Goal: Transaction & Acquisition: Book appointment/travel/reservation

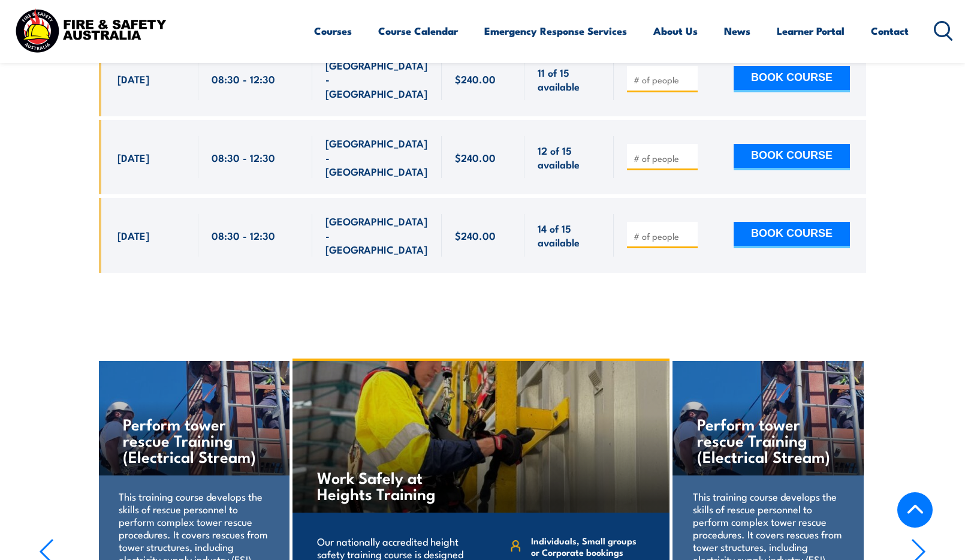
scroll to position [1834, 0]
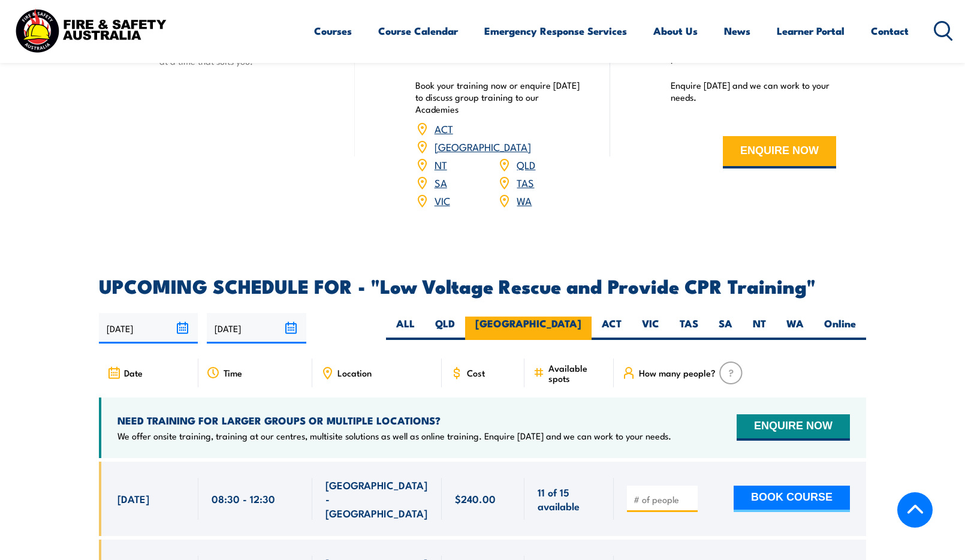
click at [287, 25] on label "NSW" at bounding box center [528, 327] width 126 height 23
click at [287, 25] on input "NSW" at bounding box center [585, 320] width 8 height 8
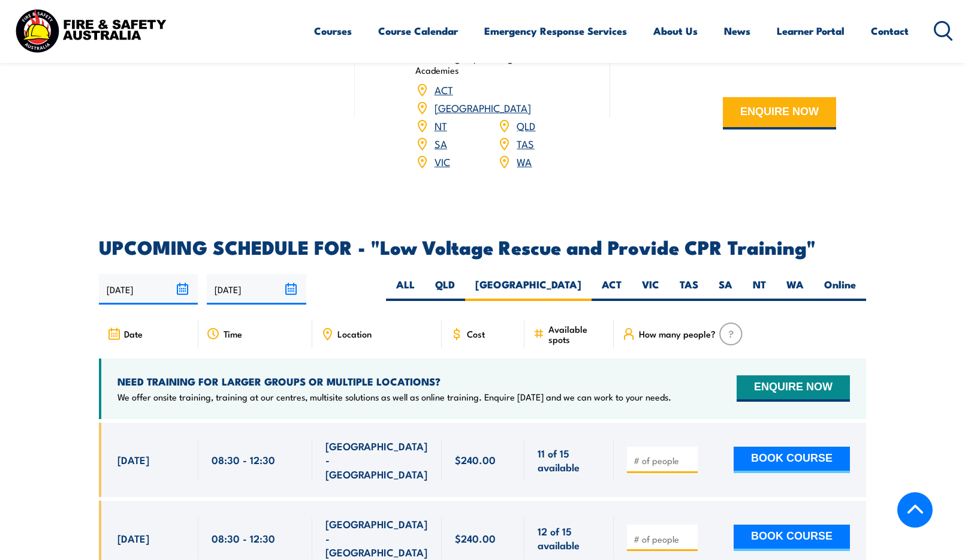
scroll to position [1894, 0]
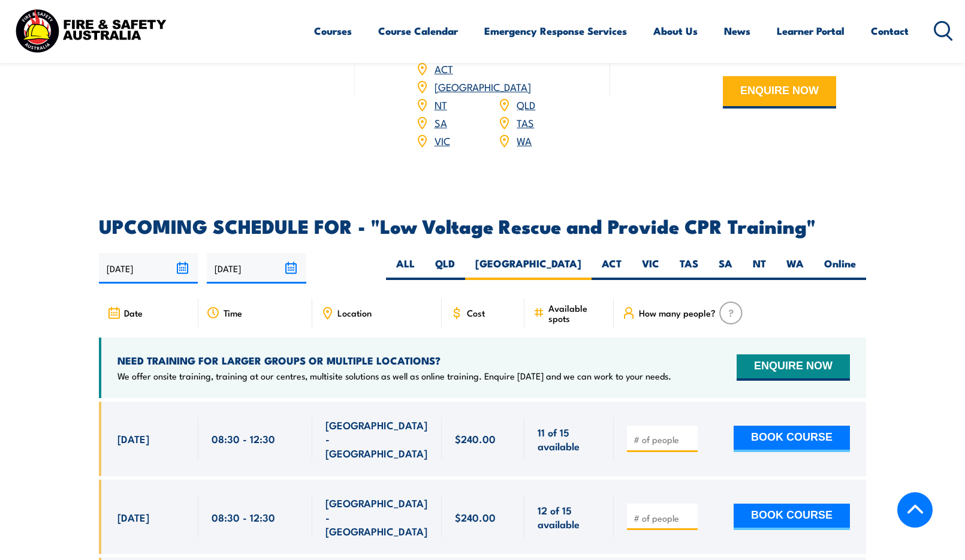
click at [287, 25] on input "number" at bounding box center [663, 518] width 60 height 12
type input "1"
click at [287, 25] on button "BOOK COURSE" at bounding box center [791, 516] width 116 height 26
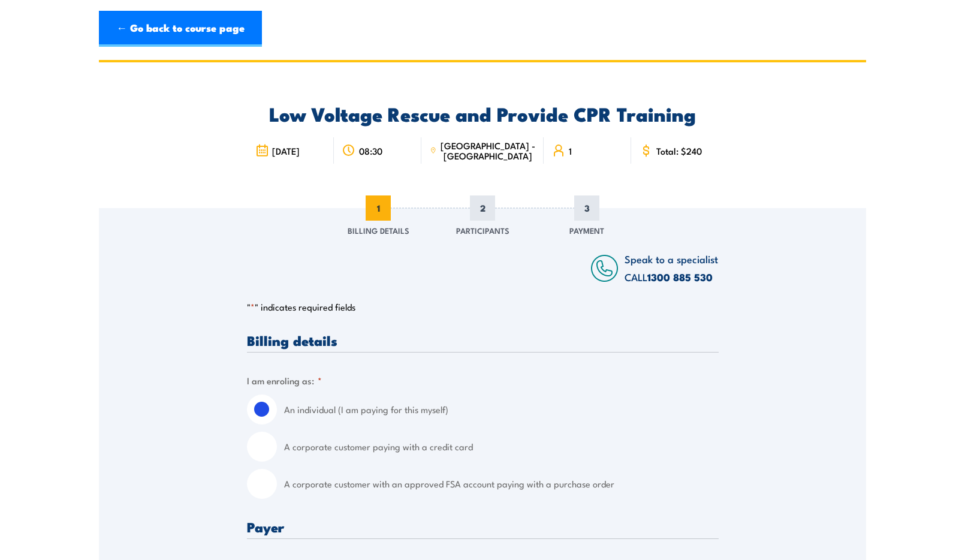
click at [265, 481] on input "A corporate customer with an approved FSA account paying with a purchase order" at bounding box center [262, 484] width 30 height 30
radio input "true"
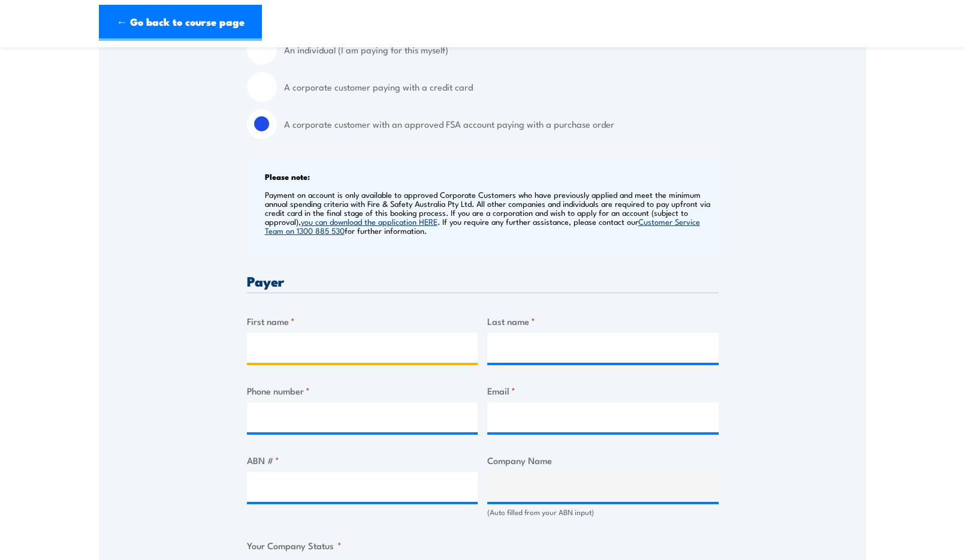
click at [274, 349] on input "First name *" at bounding box center [362, 348] width 231 height 30
type input "[PERSON_NAME]"
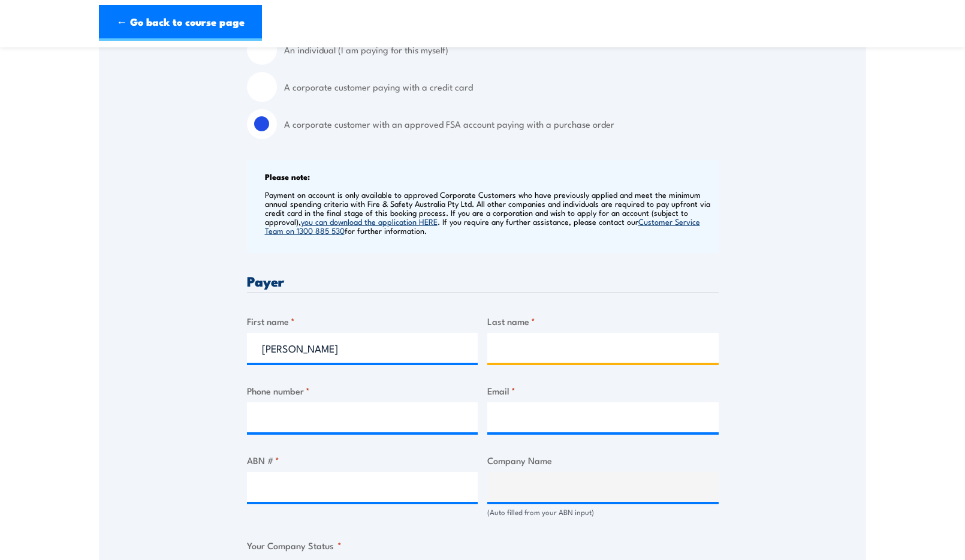
type input "[PERSON_NAME]"
type input "0474494189"
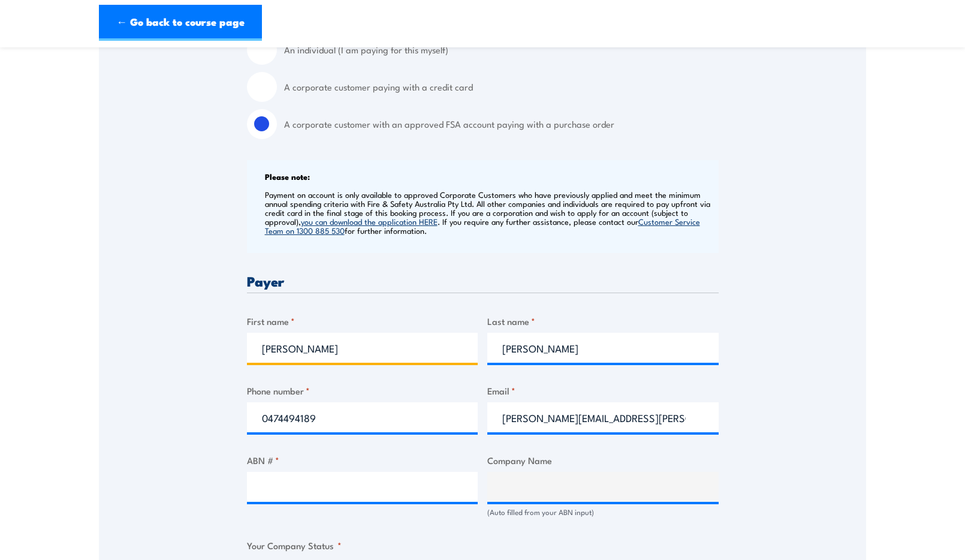
drag, startPoint x: 389, startPoint y: 351, endPoint x: 109, endPoint y: 339, distance: 280.7
click at [117, 340] on div "Speak to a specialist CALL [PHONE_NUMBER] CALL [PHONE_NUMBER] " * " indicates r…" at bounding box center [482, 520] width 767 height 1344
drag, startPoint x: 536, startPoint y: 405, endPoint x: 536, endPoint y: 415, distance: 9.6
click at [536, 405] on input "[PERSON_NAME][EMAIL_ADDRESS][PERSON_NAME][DOMAIN_NAME]" at bounding box center [602, 417] width 231 height 30
type input "[PERSON_NAME][EMAIL_ADDRESS][PERSON_NAME][DOMAIN_NAME]"
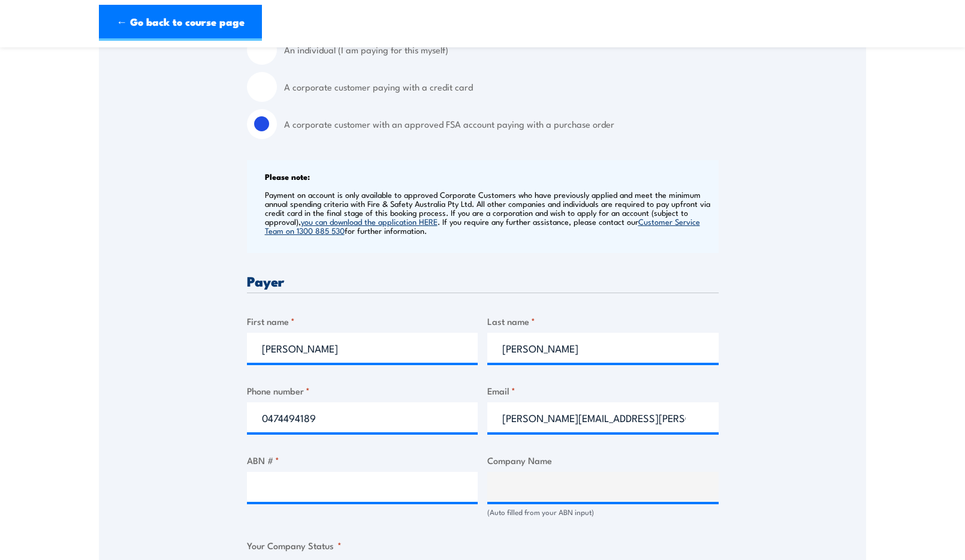
click at [783, 400] on div "Speak to a specialist CALL [PHONE_NUMBER] CALL [PHONE_NUMBER] " * " indicates r…" at bounding box center [482, 520] width 767 height 1344
click at [395, 490] on input "ABN # *" at bounding box center [362, 487] width 231 height 30
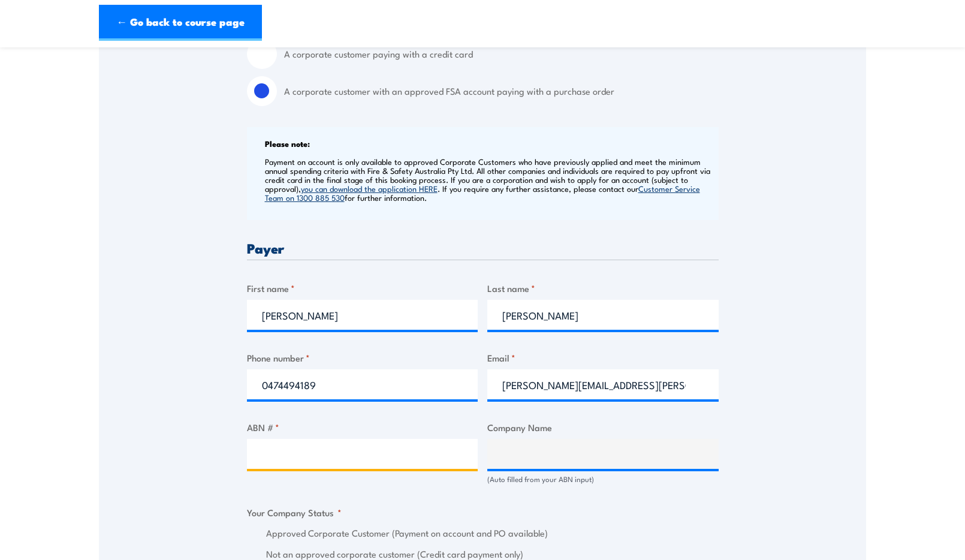
scroll to position [419, 0]
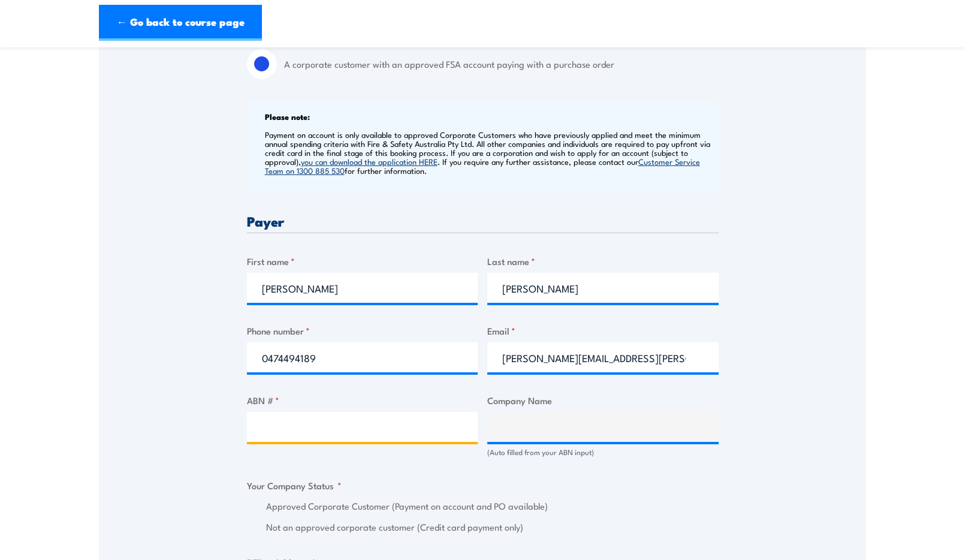
click at [341, 438] on input "ABN # *" at bounding box center [362, 427] width 231 height 30
type input "51004243994"
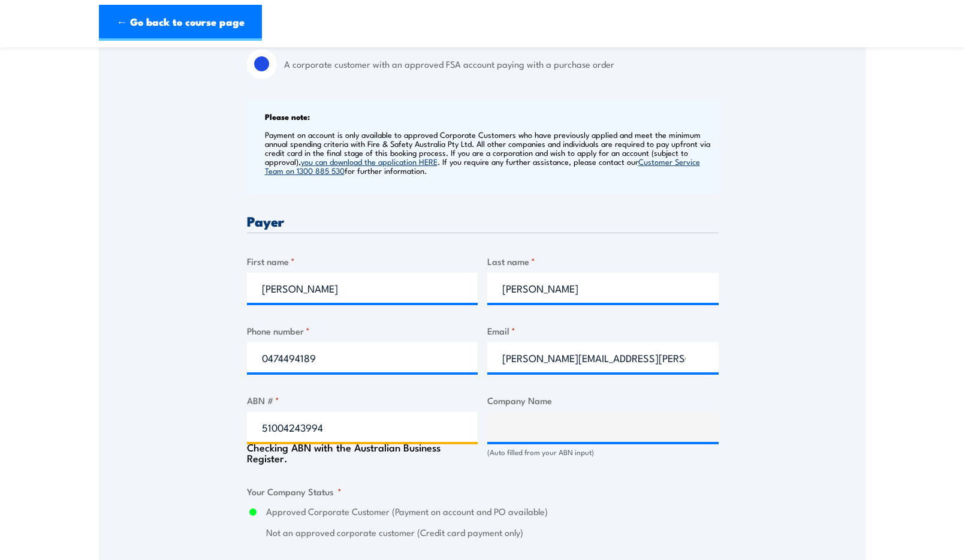
type input "ASAHI BEVERAGES PTY LTD"
radio input "true"
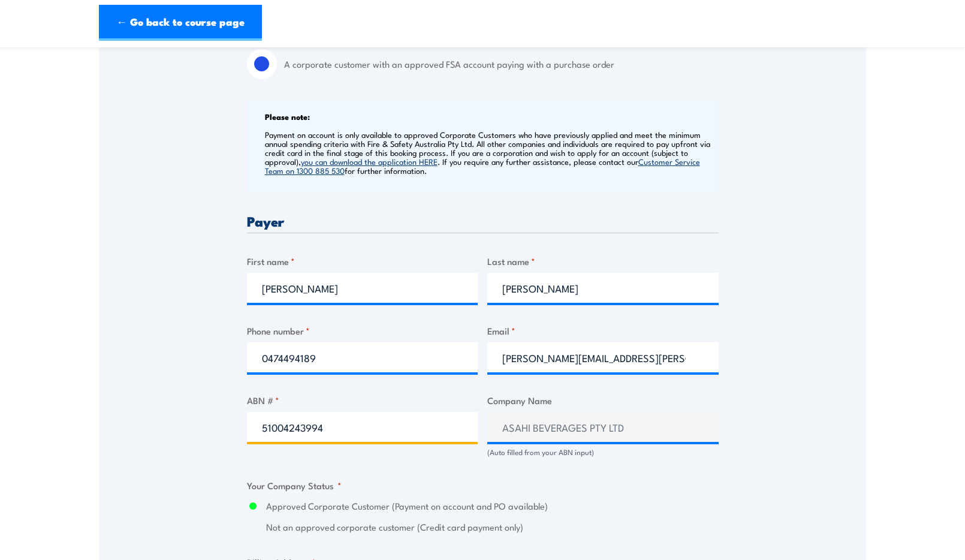
type input "51004243994"
click at [235, 480] on div "Speak to a specialist CALL [PHONE_NUMBER] CALL [PHONE_NUMBER] " * " indicates r…" at bounding box center [482, 460] width 767 height 1344
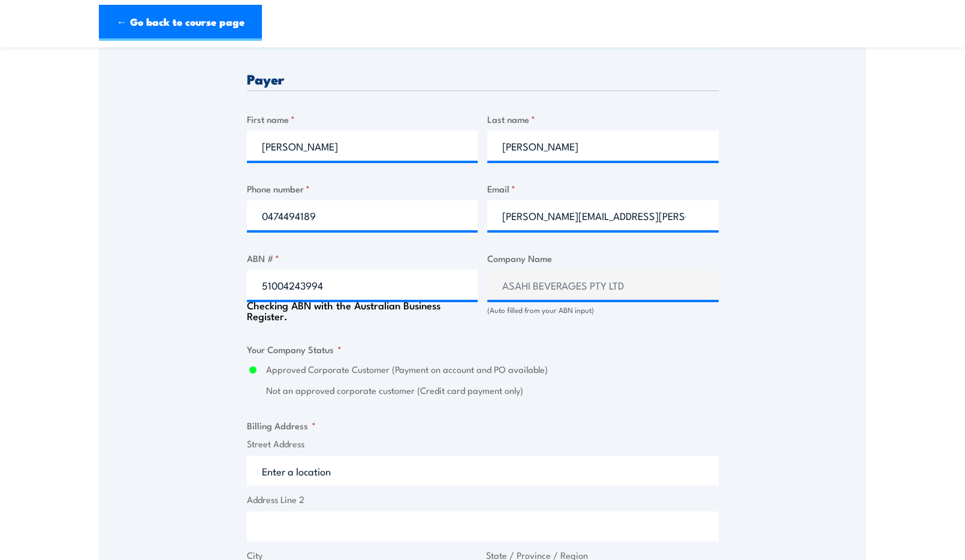
scroll to position [659, 0]
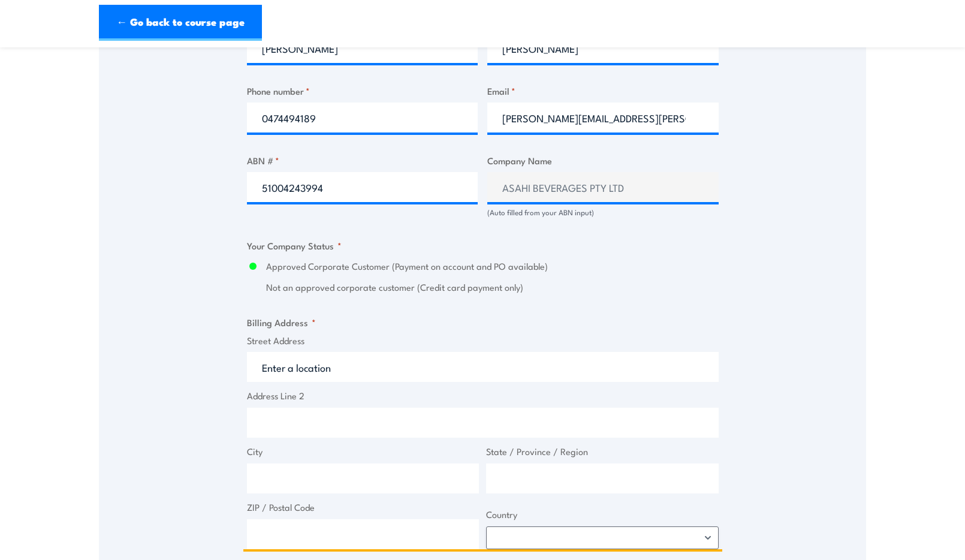
click at [300, 358] on input "Street Address" at bounding box center [483, 367] width 472 height 30
drag, startPoint x: 224, startPoint y: 355, endPoint x: 121, endPoint y: 357, distance: 103.1
click at [121, 357] on div "Speak to a specialist CALL [PHONE_NUMBER] CALL [PHONE_NUMBER] " * " indicates r…" at bounding box center [482, 221] width 767 height 1344
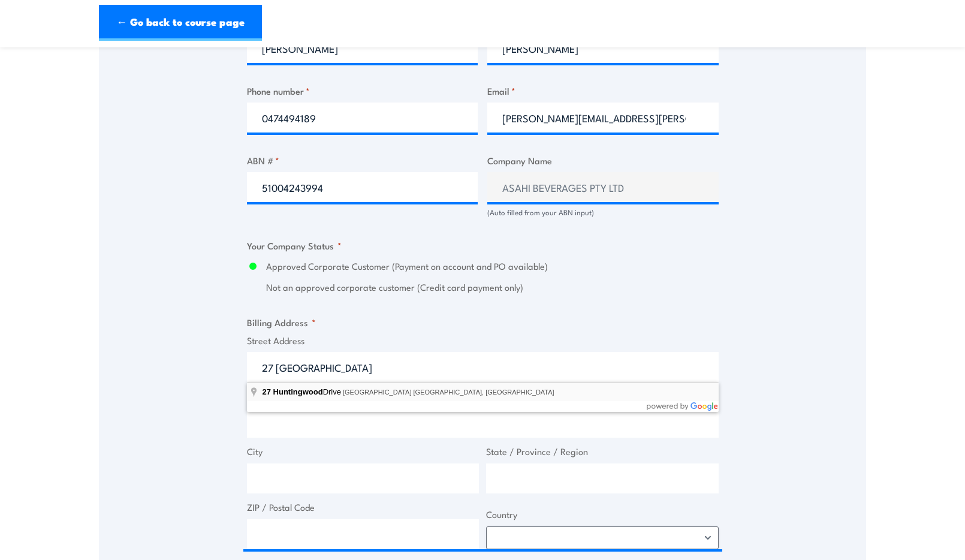
type input "[STREET_ADDRESS]"
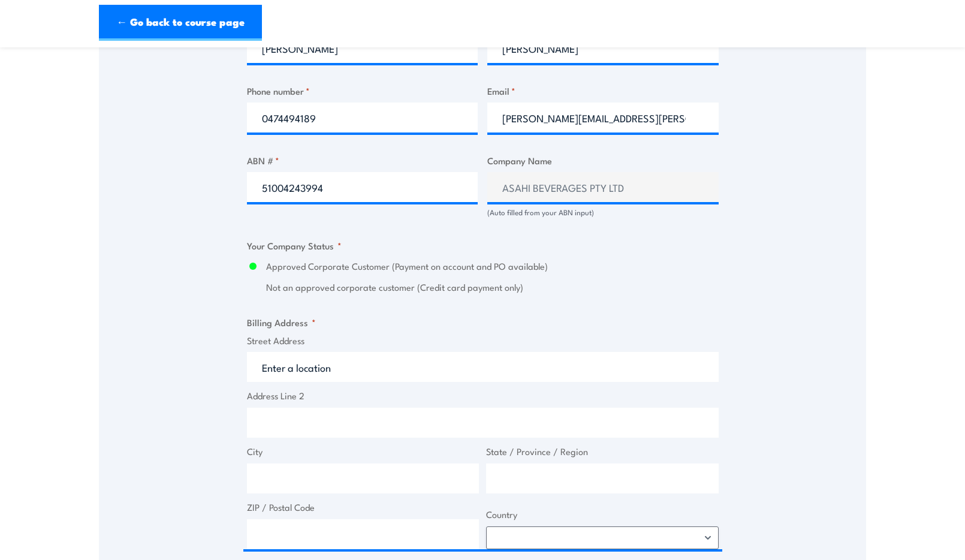
type input "[STREET_ADDRESS]"
type input "Huntingwood"
type input "[GEOGRAPHIC_DATA]"
type input "2148"
select select "[GEOGRAPHIC_DATA]"
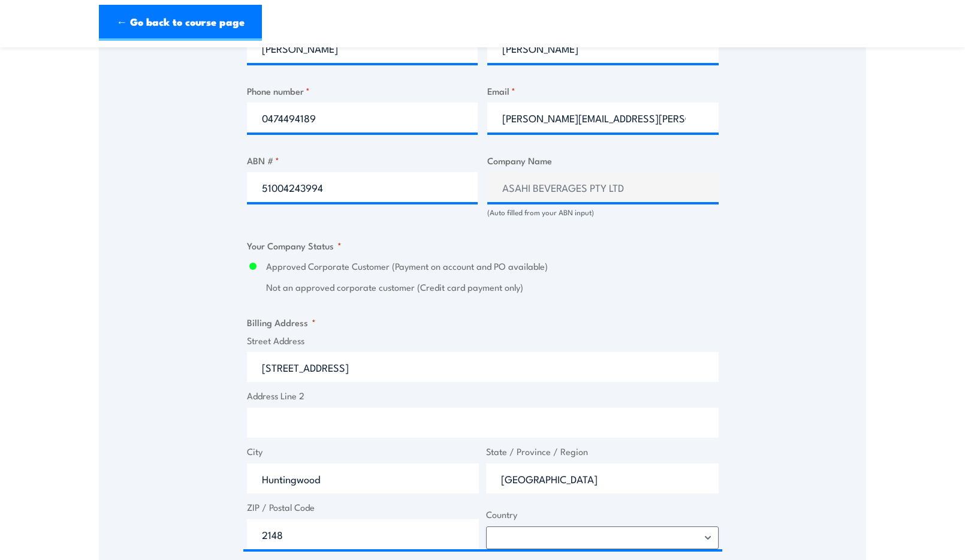
click at [191, 418] on div "Speak to a specialist CALL [PHONE_NUMBER] CALL [PHONE_NUMBER] " * " indicates r…" at bounding box center [482, 221] width 767 height 1344
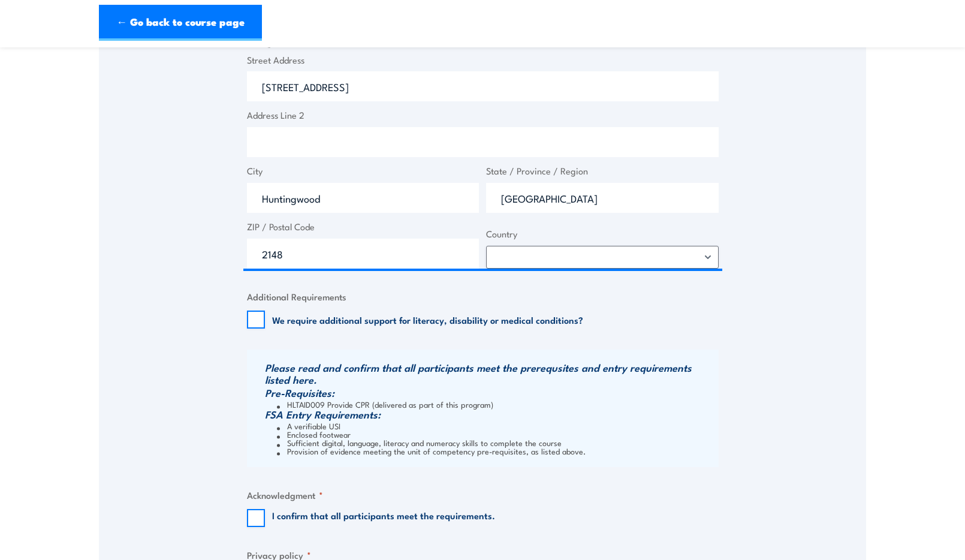
scroll to position [1079, 0]
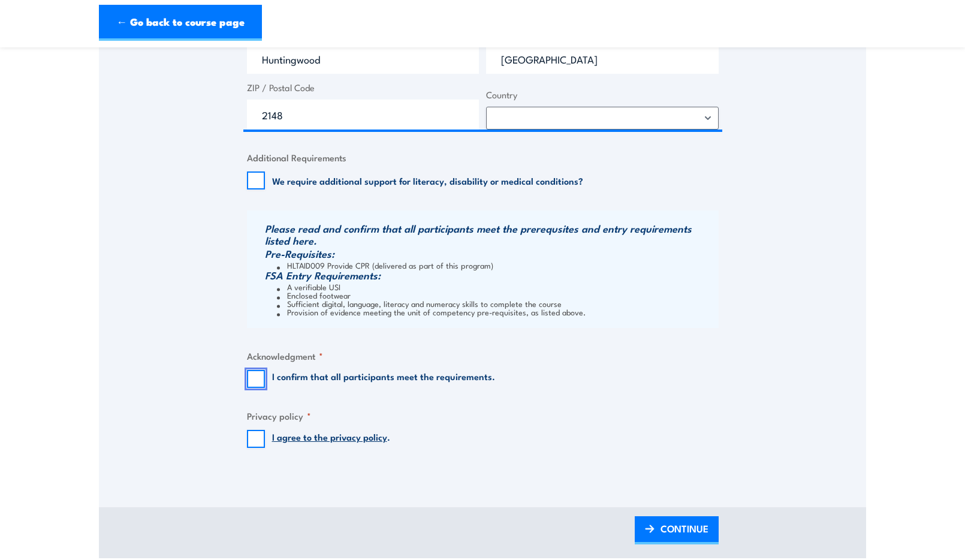
click at [259, 381] on input "I confirm that all participants meet the requirements." at bounding box center [256, 379] width 18 height 18
checkbox input "true"
click at [256, 443] on input "I agree to the privacy policy ." at bounding box center [256, 439] width 18 height 18
checkbox input "true"
click at [700, 526] on span "CONTINUE" at bounding box center [684, 528] width 48 height 32
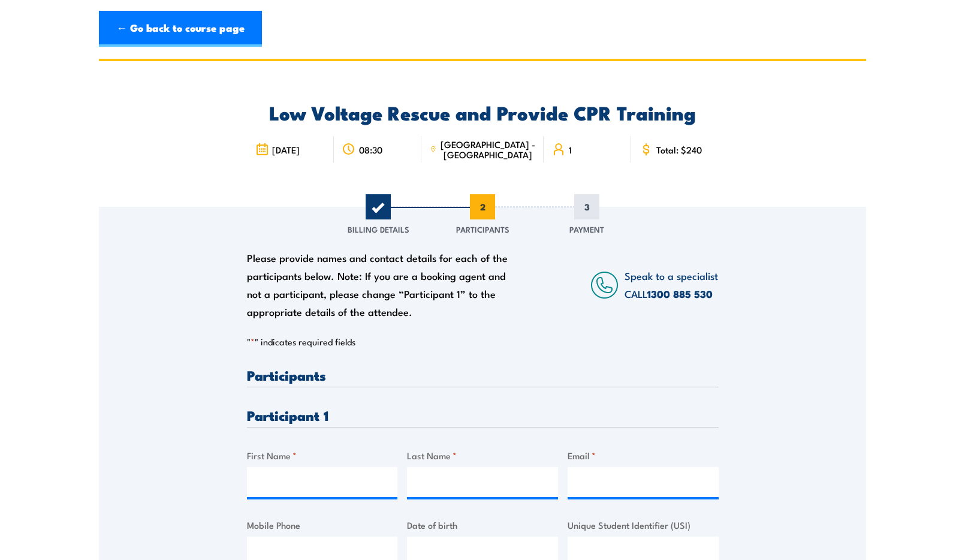
scroll to position [0, 0]
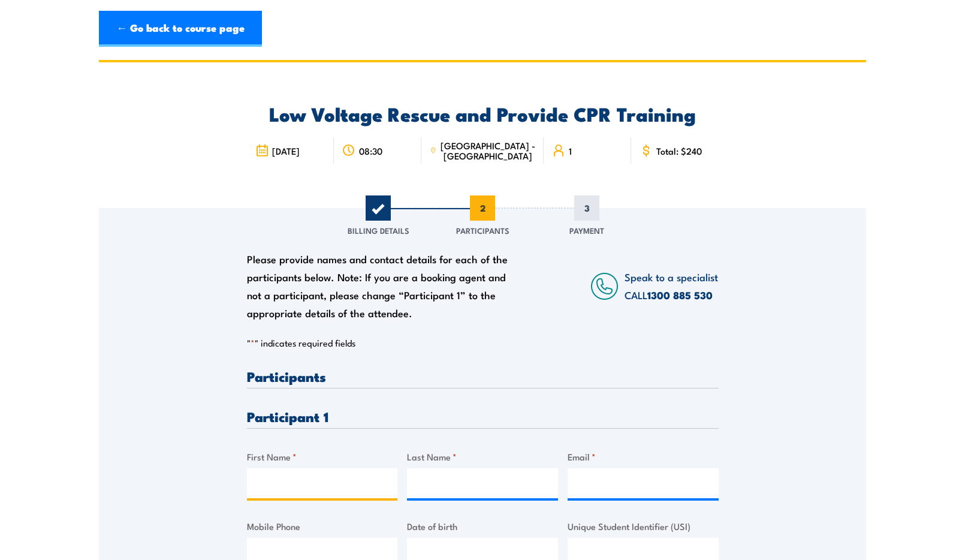
click at [382, 490] on input "First Name *" at bounding box center [322, 483] width 151 height 30
type input "[PERSON_NAME]"
type input "Vinod"
type input "[EMAIL_ADDRESS][PERSON_NAME][DOMAIN_NAME]"
type input "0414649730"
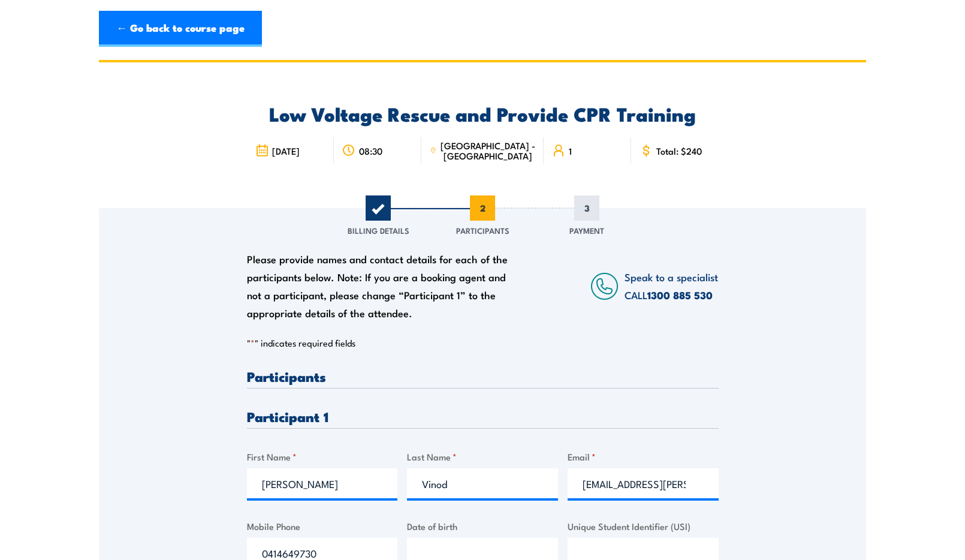
click at [132, 440] on div "Please provide names and contact details for each of the participants below. No…" at bounding box center [482, 400] width 767 height 385
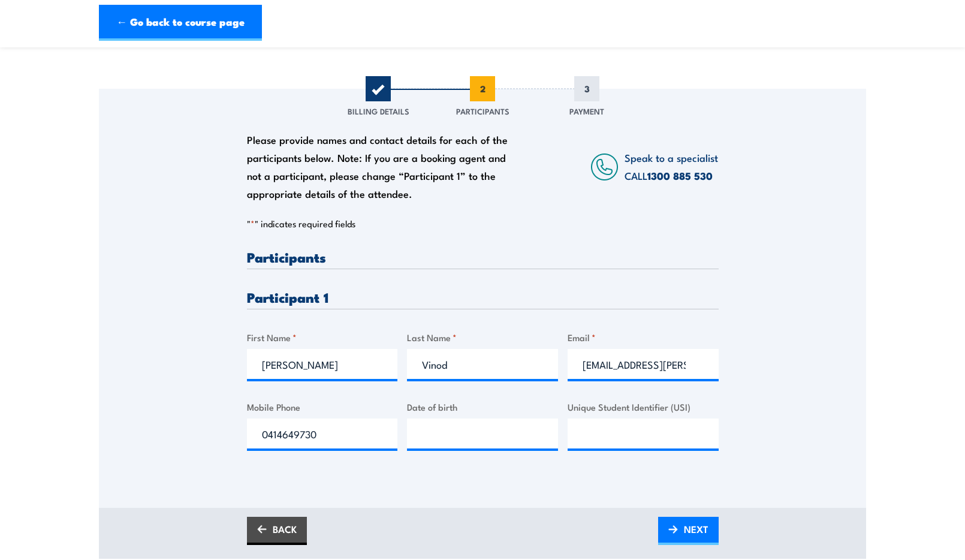
scroll to position [120, 0]
click at [489, 431] on input "__/__/____" at bounding box center [482, 433] width 151 height 30
type input "[DATE]"
click at [401, 474] on div "Please provide names and contact details for each of the participants below. No…" at bounding box center [482, 297] width 767 height 419
drag, startPoint x: 343, startPoint y: 435, endPoint x: 198, endPoint y: 442, distance: 144.6
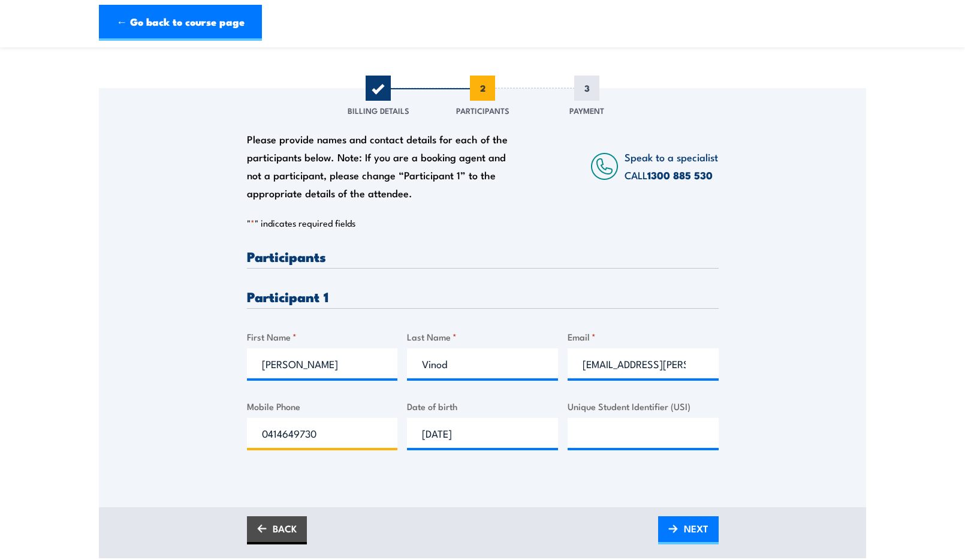
click at [199, 442] on div "Please provide names and contact details for each of the participants below. No…" at bounding box center [482, 280] width 767 height 385
click at [197, 442] on div "Please provide names and contact details for each of the participants below. No…" at bounding box center [482, 280] width 767 height 385
click at [584, 434] on input "Unique Student Identifier (USI)" at bounding box center [642, 433] width 151 height 30
paste input "6JTK9PK5HX"
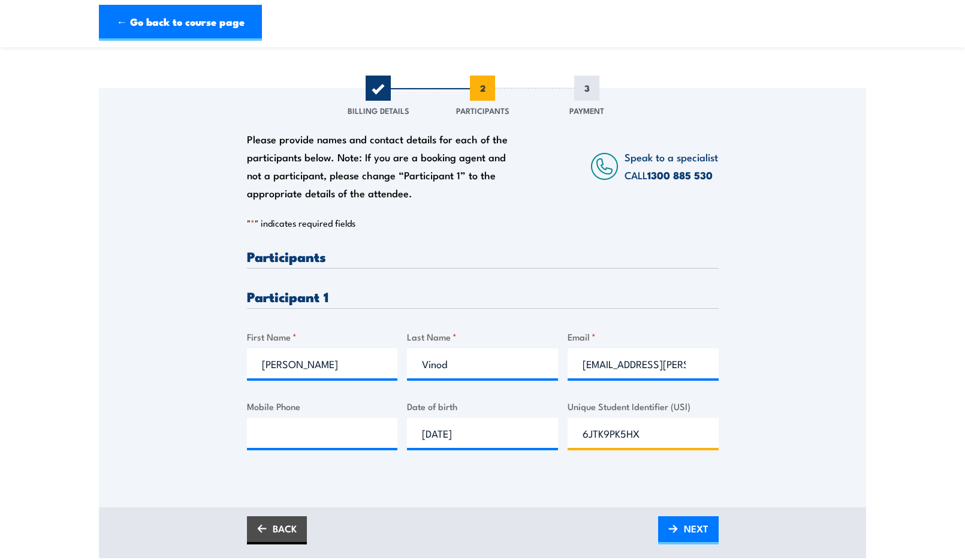
type input "6JTK9PK5HX"
click at [571, 494] on div "Please provide names and contact details for each of the participants below. No…" at bounding box center [482, 297] width 767 height 419
click at [479, 367] on input "Vinod" at bounding box center [482, 363] width 151 height 30
type input "[PERSON_NAME]"
click at [423, 498] on div "Please provide names and contact details for each of the participants below. No…" at bounding box center [482, 297] width 767 height 419
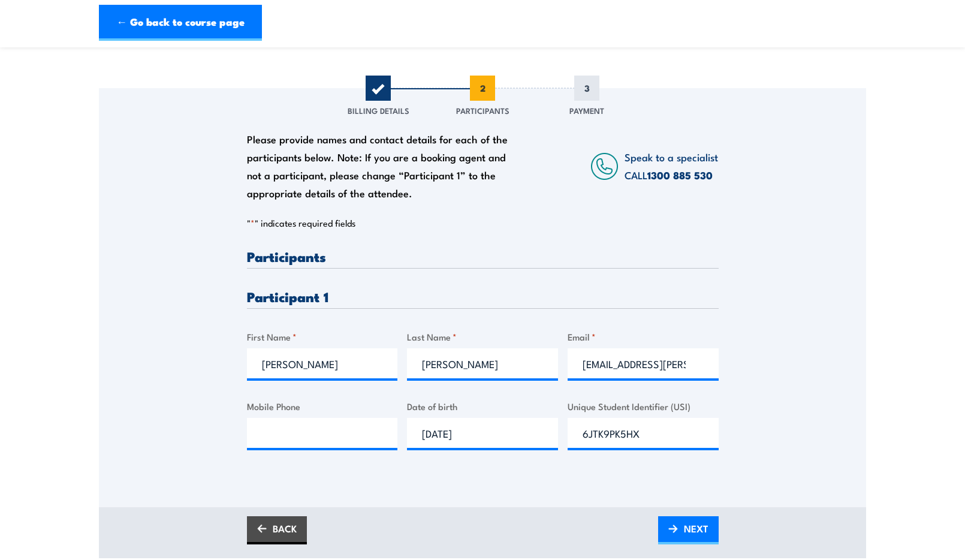
click at [351, 455] on div "Please provide names and contact details for each of the participants below. No…" at bounding box center [483, 358] width 472 height 219
click at [343, 438] on input "Mobile Phone" at bounding box center [322, 433] width 151 height 30
click at [371, 490] on div "Please provide names and contact details for each of the participants below. No…" at bounding box center [482, 297] width 767 height 419
click at [475, 376] on input "[PERSON_NAME]" at bounding box center [482, 363] width 151 height 30
type input "0414649730"
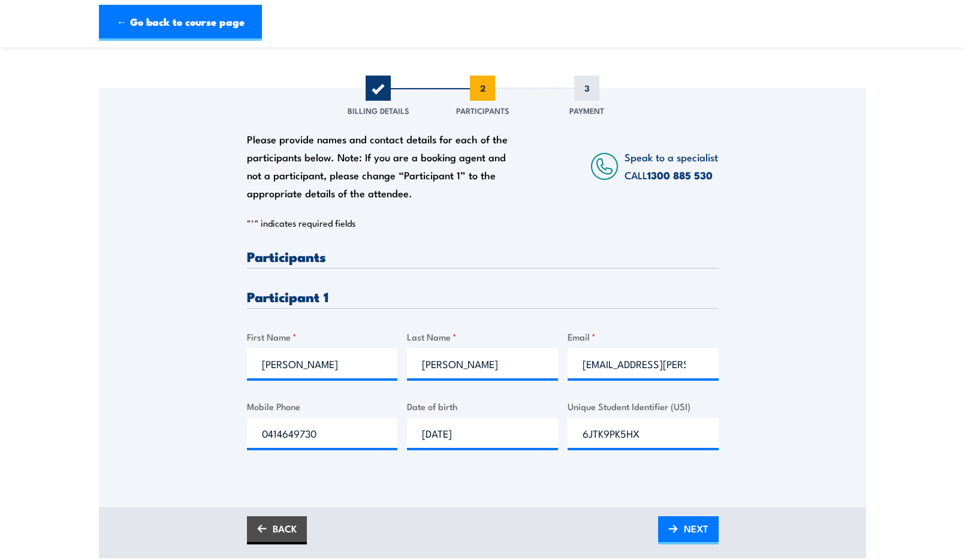
click at [532, 484] on div "Please provide names and contact details for each of the participants below. No…" at bounding box center [482, 297] width 767 height 419
click at [702, 530] on span "NEXT" at bounding box center [696, 528] width 25 height 32
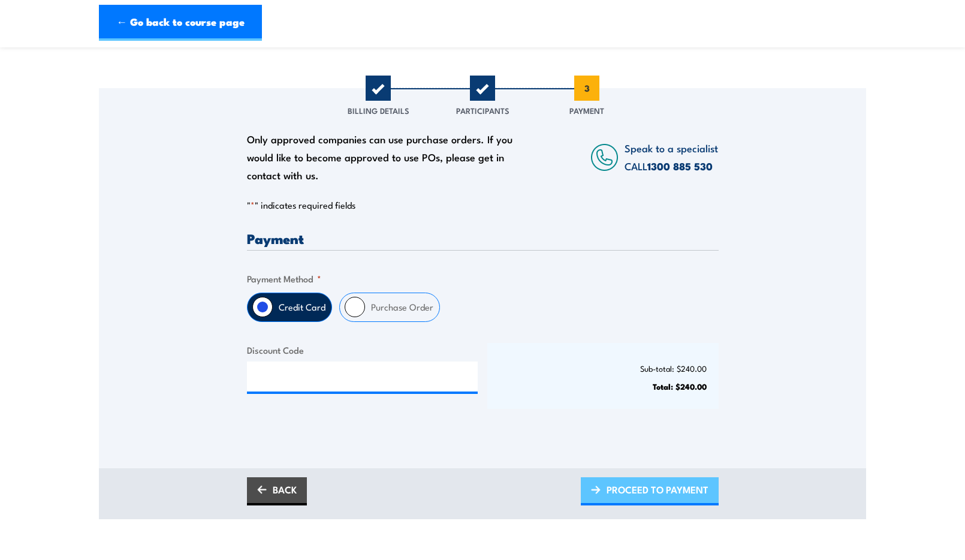
scroll to position [0, 0]
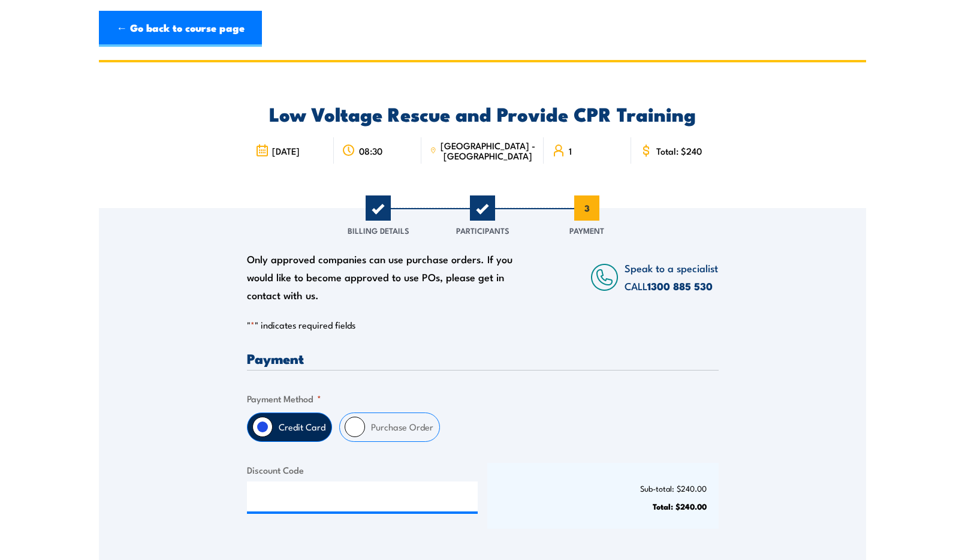
click at [370, 433] on label "Purchase Order" at bounding box center [402, 427] width 74 height 28
click at [365, 433] on input "Purchase Order" at bounding box center [355, 426] width 20 height 20
radio input "true"
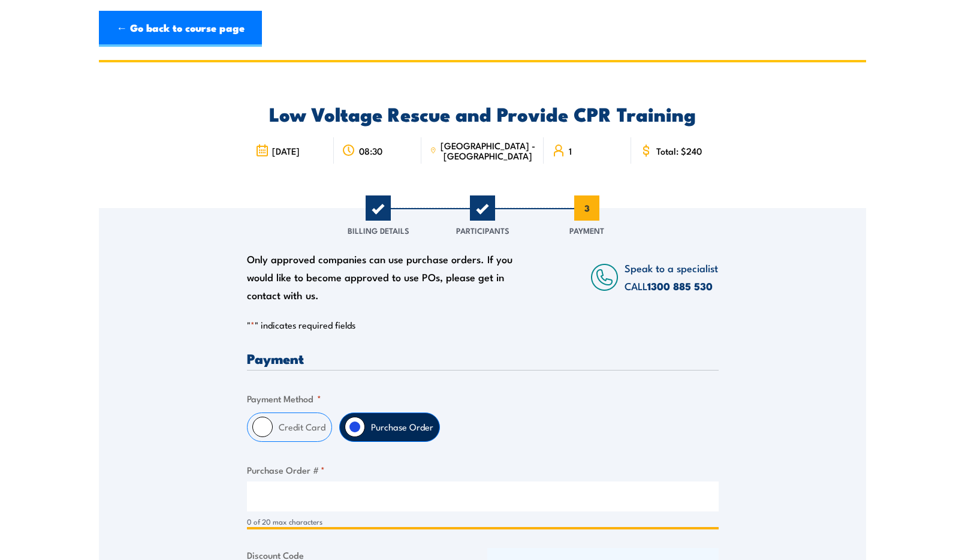
click at [435, 501] on input "Purchase Order # *" at bounding box center [483, 496] width 472 height 30
paste input "4501743605"
type input "4501743605"
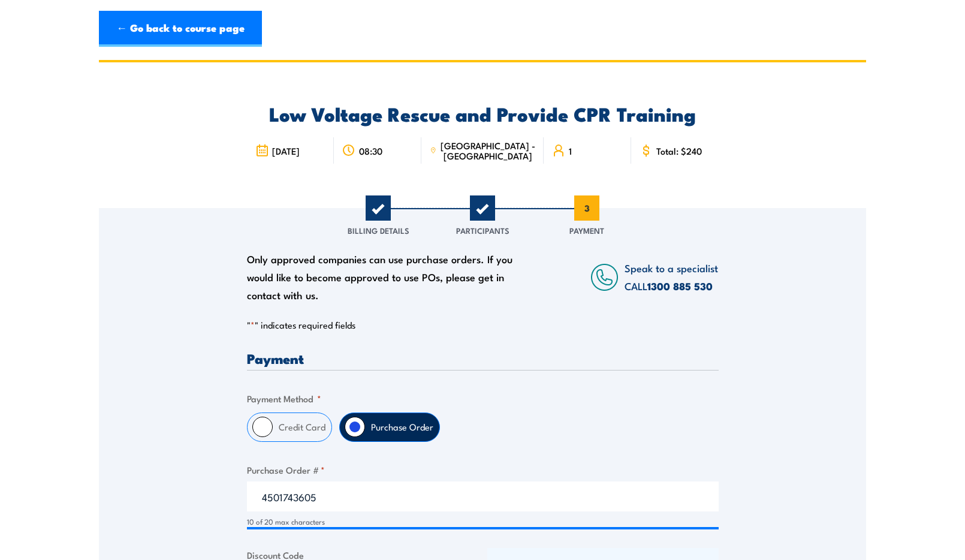
click at [720, 436] on div "Only approved companies can use purchase orders. If you would like to become ap…" at bounding box center [482, 423] width 767 height 431
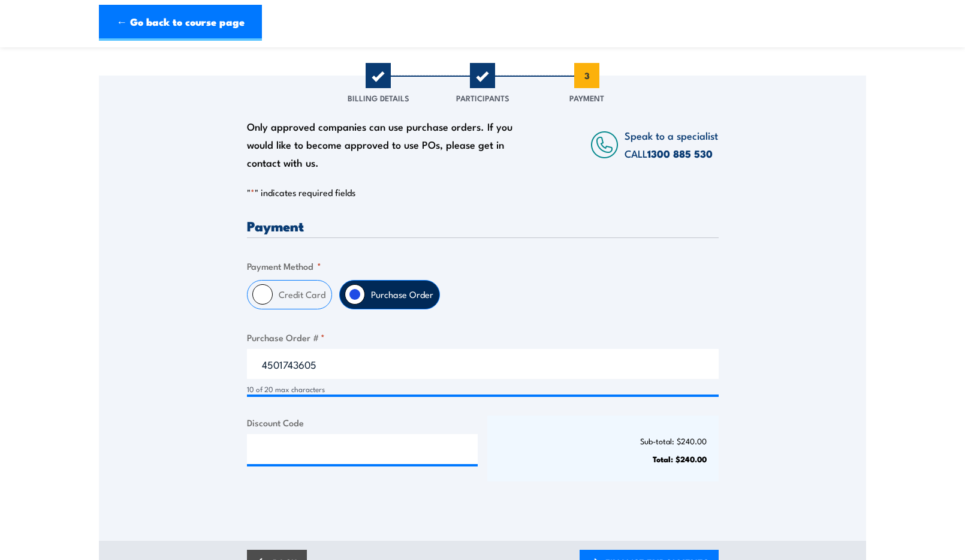
scroll to position [240, 0]
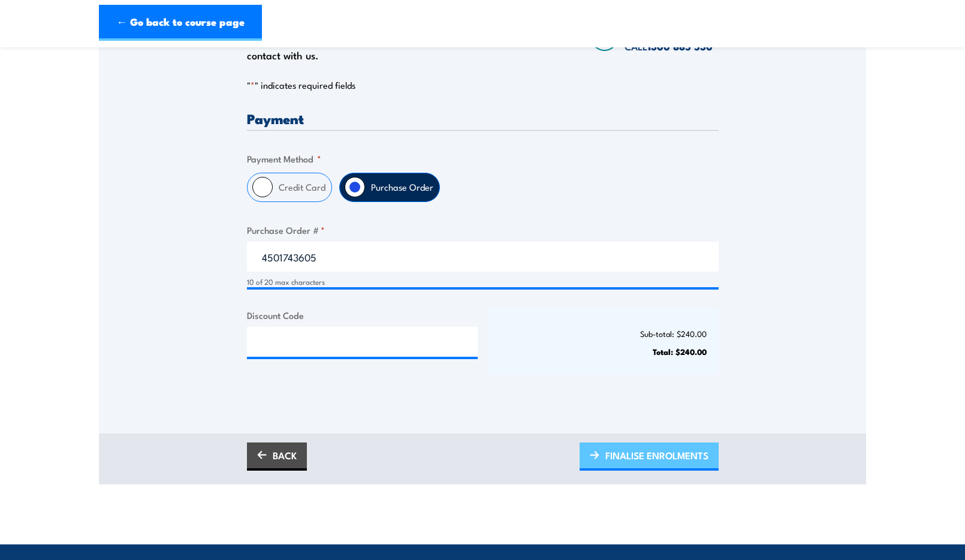
click at [633, 461] on span "FINALISE ENROLMENTS" at bounding box center [656, 455] width 103 height 32
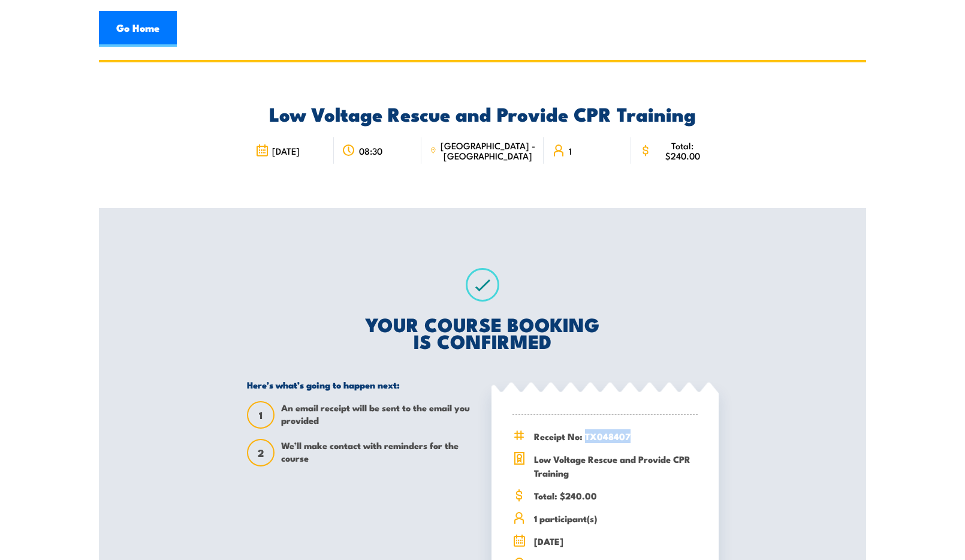
drag, startPoint x: 633, startPoint y: 437, endPoint x: 585, endPoint y: 440, distance: 48.1
click at [585, 440] on span "Receipt No: TX048407" at bounding box center [616, 436] width 164 height 14
copy span "TX048407"
